Goal: Task Accomplishment & Management: Use online tool/utility

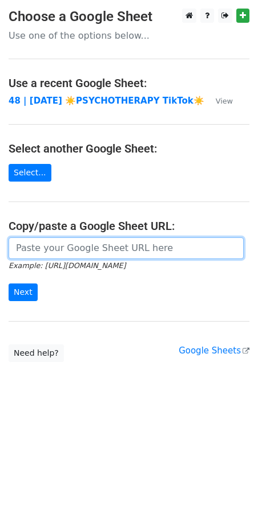
click at [135, 258] on input "url" at bounding box center [126, 249] width 235 height 22
paste input "https://docs.google.com/spreadsheets/d/1waF_M0hiTVxLRZbFS5XEvi6hgeNTPr6mzoM3Qfn…"
type input "https://docs.google.com/spreadsheets/d/1waF_M0hiTVxLRZbFS5XEvi6hgeNTPr6mzoM3Qfn…"
click at [9, 284] on input "Next" at bounding box center [23, 293] width 29 height 18
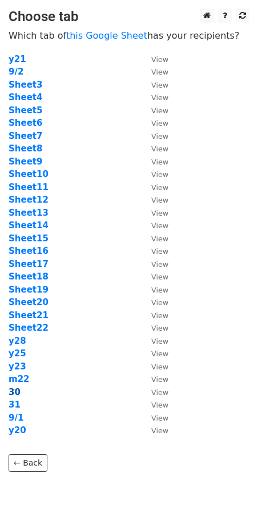
click at [16, 396] on strong "30" at bounding box center [15, 392] width 12 height 10
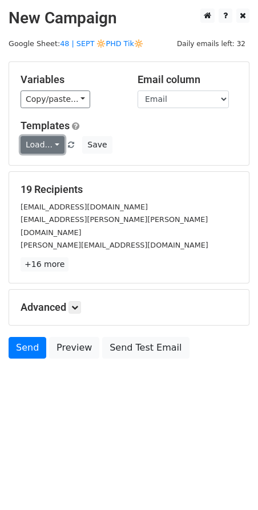
click at [41, 142] on link "Load..." at bounding box center [43, 145] width 44 height 18
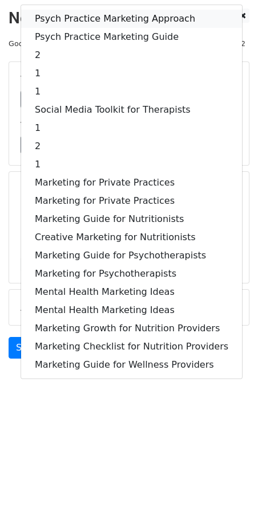
click at [91, 23] on link "Psych Practice Marketing Approach" at bounding box center [131, 19] width 220 height 18
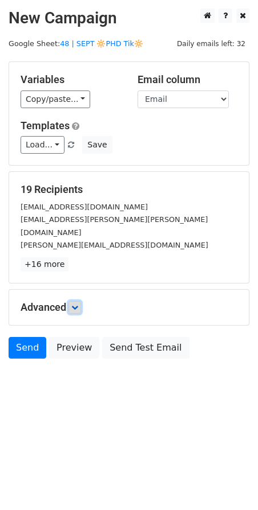
click at [81, 301] on link at bounding box center [74, 307] width 13 height 13
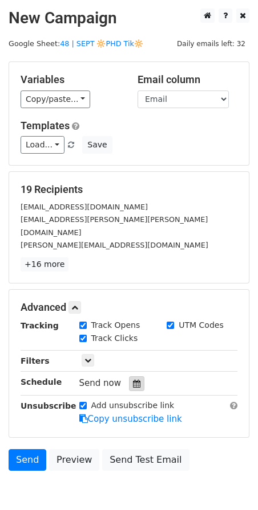
click at [137, 377] on div at bounding box center [136, 384] width 15 height 15
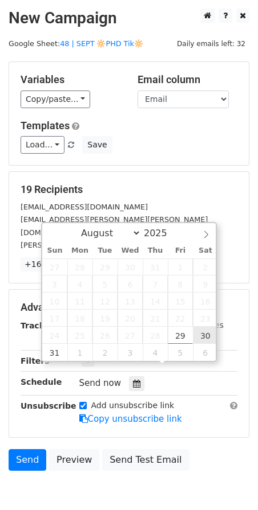
type input "2025-08-30 12:00"
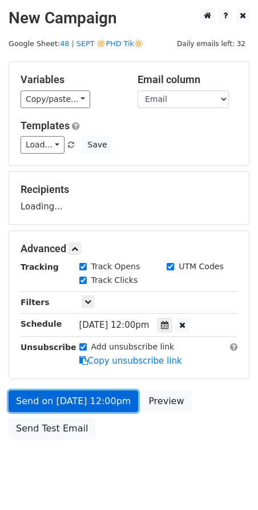
click at [93, 398] on link "Send on Aug 30 at 12:00pm" at bounding box center [73, 402] width 129 height 22
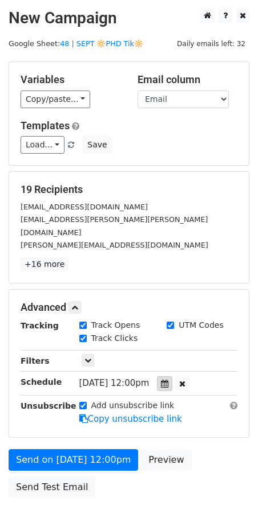
click at [168, 380] on icon at bounding box center [164, 384] width 7 height 8
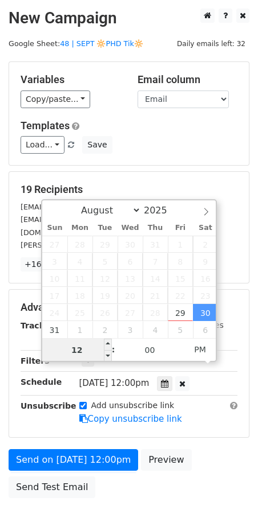
click at [79, 350] on input "12" at bounding box center [77, 350] width 70 height 23
type input "7"
type input "2025-08-30 07:00"
type input "07"
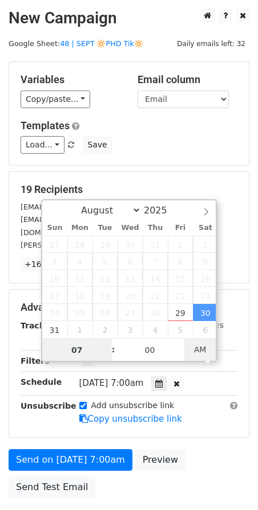
click at [194, 342] on span "AM" at bounding box center [199, 349] width 31 height 23
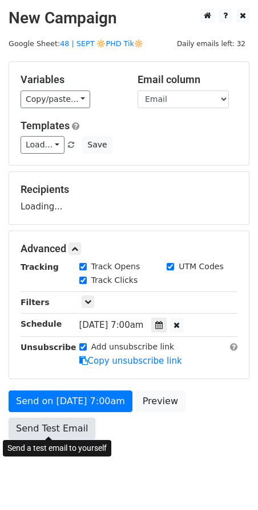
click at [41, 426] on link "Send Test Email" at bounding box center [52, 429] width 87 height 22
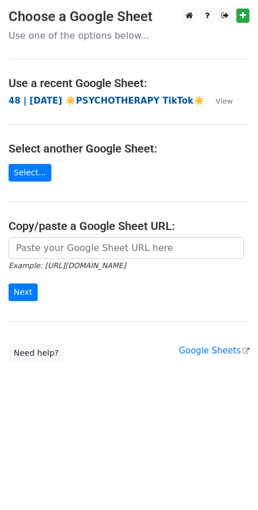
click at [73, 98] on strong "48 | AUG 6 ☀️PSYCHOTHERAPY TikTok☀️" at bounding box center [106, 101] width 195 height 10
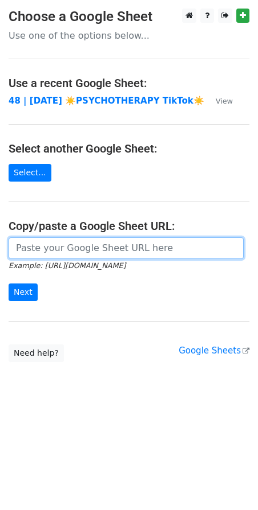
click at [110, 238] on input "url" at bounding box center [126, 249] width 235 height 22
paste input "[URL][DOMAIN_NAME]"
type input "https://docs.google.com/spreadsheets/d/1waF_M0hiTVxLRZbFS5XEvi6hgeNTPr6mzoM3Qfn…"
click at [9, 284] on input "Next" at bounding box center [23, 293] width 29 height 18
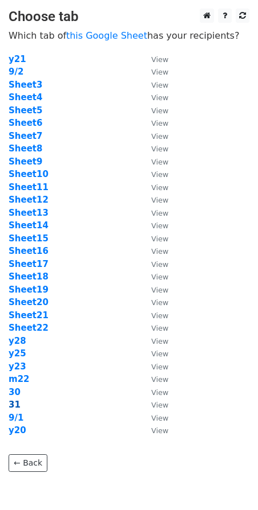
click at [13, 406] on strong "31" at bounding box center [15, 405] width 12 height 10
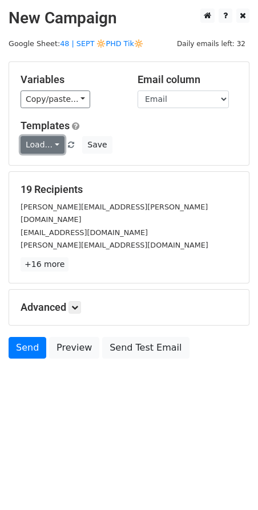
click at [48, 144] on link "Load..." at bounding box center [43, 145] width 44 height 18
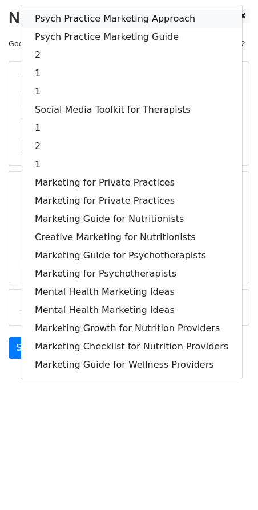
click at [75, 21] on link "Psych Practice Marketing Approach" at bounding box center [131, 19] width 220 height 18
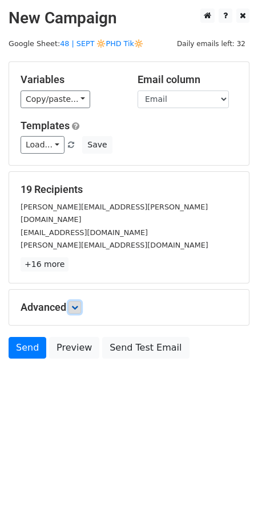
click at [78, 304] on icon at bounding box center [74, 307] width 7 height 7
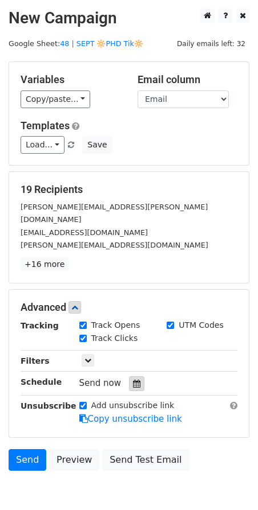
click at [134, 377] on div at bounding box center [136, 384] width 15 height 15
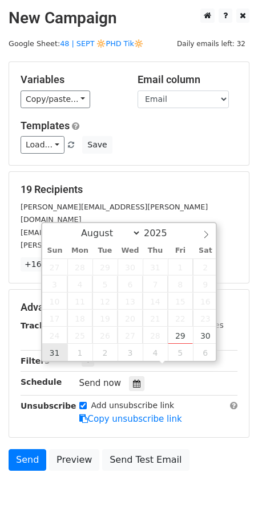
type input "[DATE] 12:00"
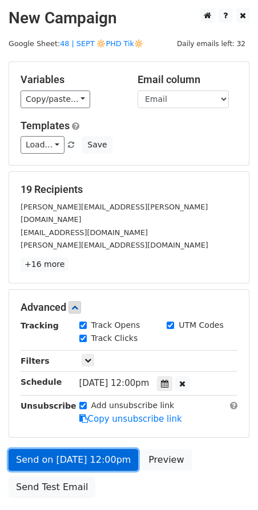
click at [67, 450] on link "Send on [DATE] 12:00pm" at bounding box center [73, 461] width 129 height 22
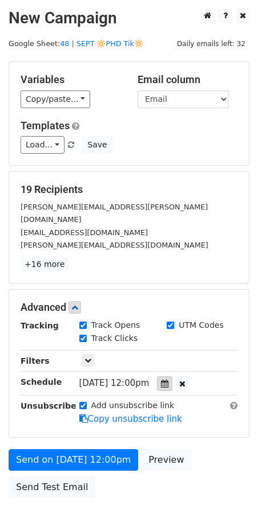
click at [168, 380] on icon at bounding box center [164, 384] width 7 height 8
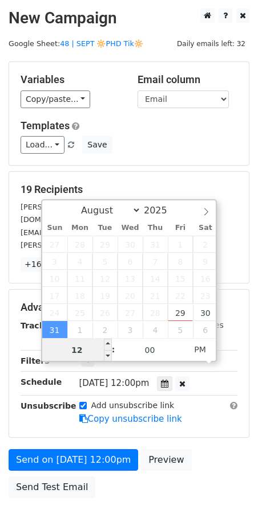
click at [87, 349] on input "12" at bounding box center [77, 350] width 70 height 23
type input "7"
type input "[DATE] 07:00"
type input "07"
click at [194, 348] on span "PM" at bounding box center [199, 349] width 31 height 23
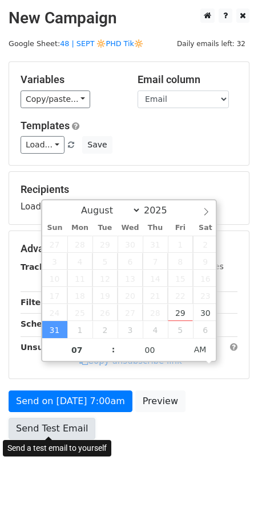
click at [59, 423] on link "Send Test Email" at bounding box center [52, 429] width 87 height 22
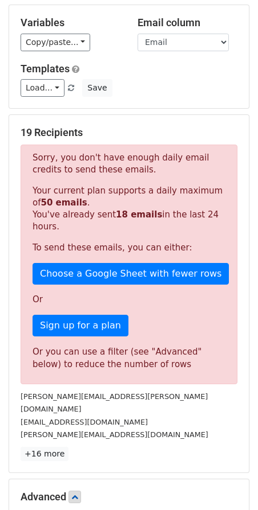
scroll to position [139, 0]
